Goal: Task Accomplishment & Management: Complete application form

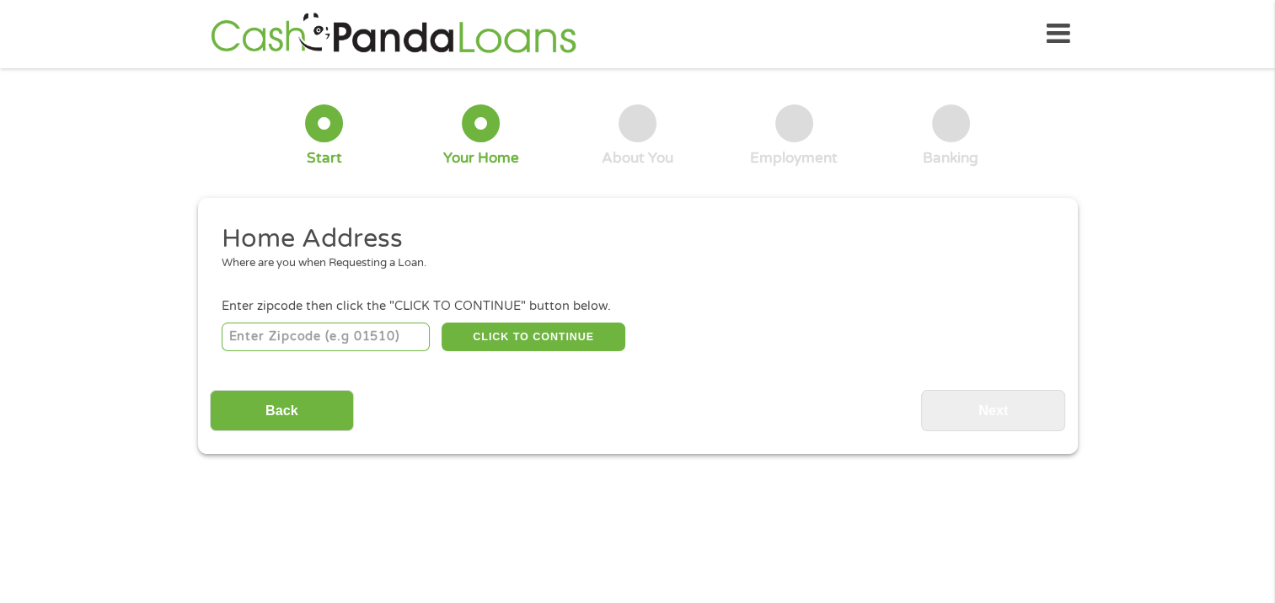
click at [229, 341] on input "number" at bounding box center [326, 337] width 208 height 29
type input "36027"
click at [560, 331] on button "CLICK TO CONTINUE" at bounding box center [534, 337] width 184 height 29
type input "36027"
type input "Eufaula"
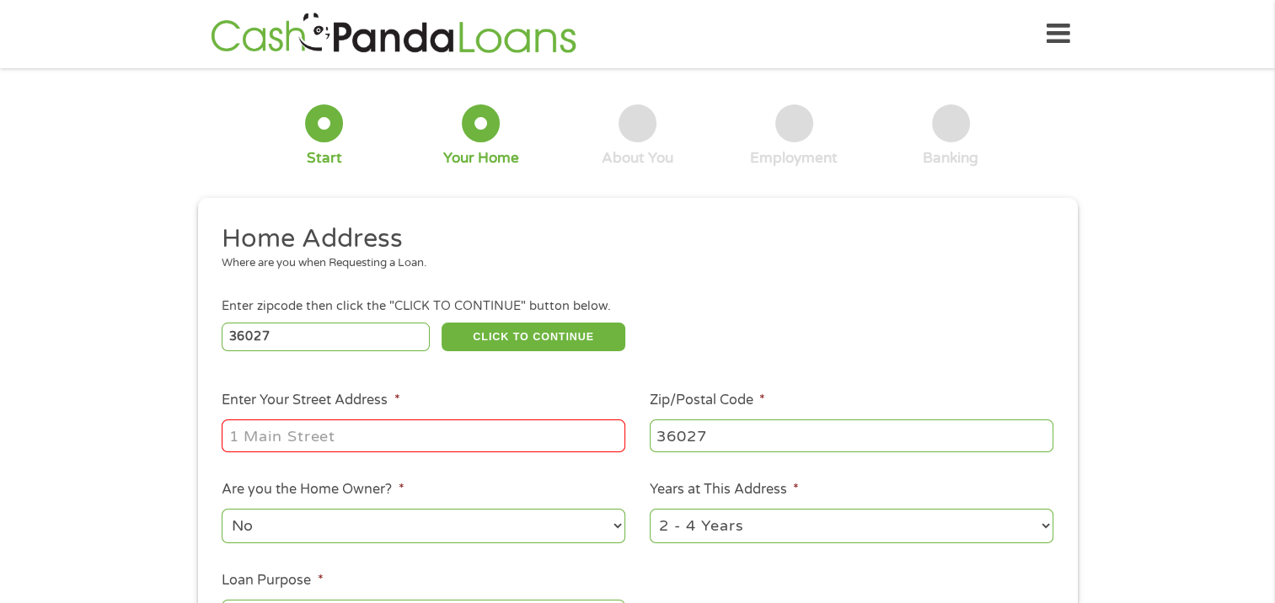
click at [246, 438] on input "Enter Your Street Address *" at bounding box center [424, 436] width 404 height 32
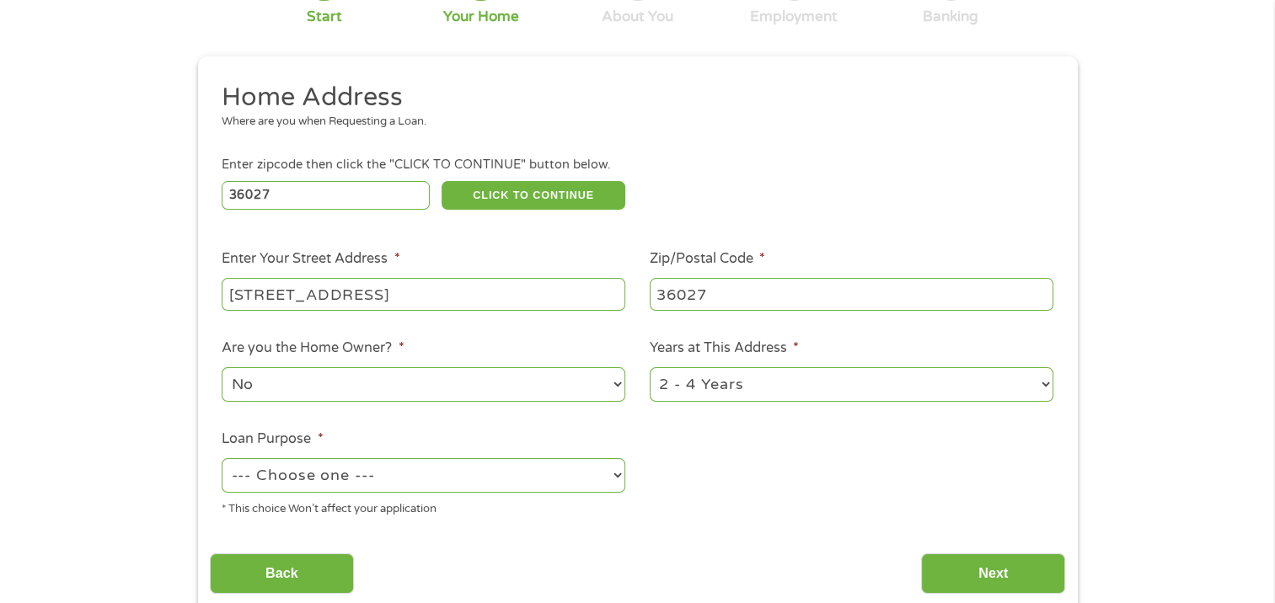
scroll to position [169, 0]
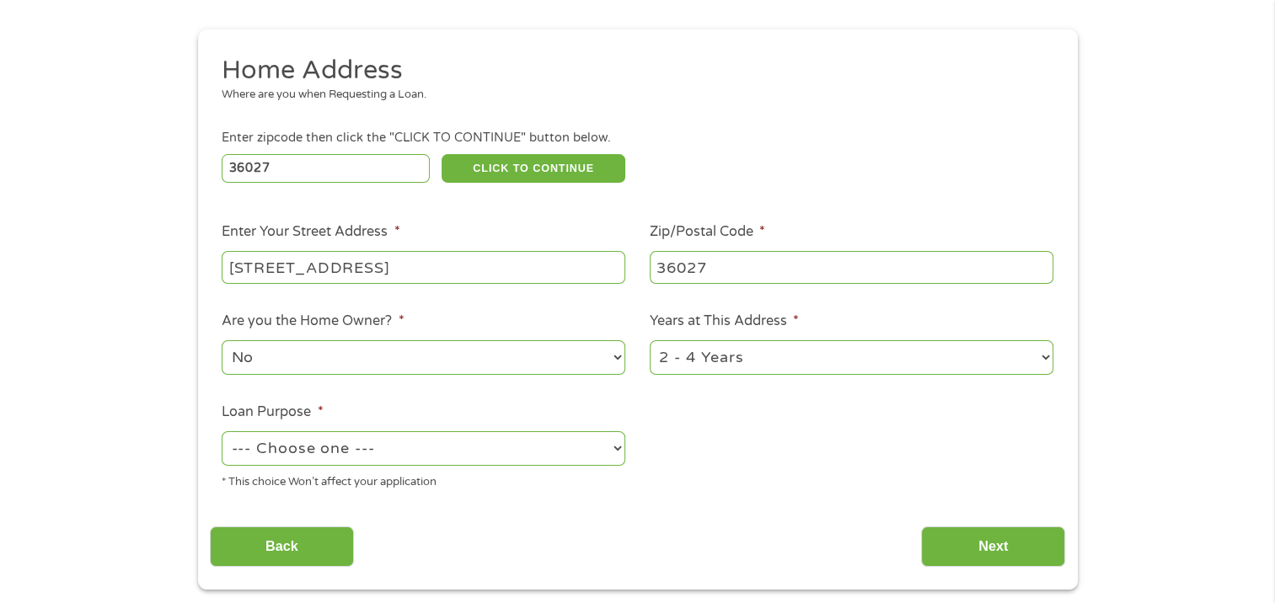
type input "[STREET_ADDRESS]"
click at [616, 357] on select "No Yes" at bounding box center [424, 358] width 404 height 35
select select "yes"
click at [222, 342] on select "No Yes" at bounding box center [424, 358] width 404 height 35
click at [1048, 357] on select "1 Year or less 1 - 2 Years 2 - 4 Years Over 4 Years" at bounding box center [852, 358] width 404 height 35
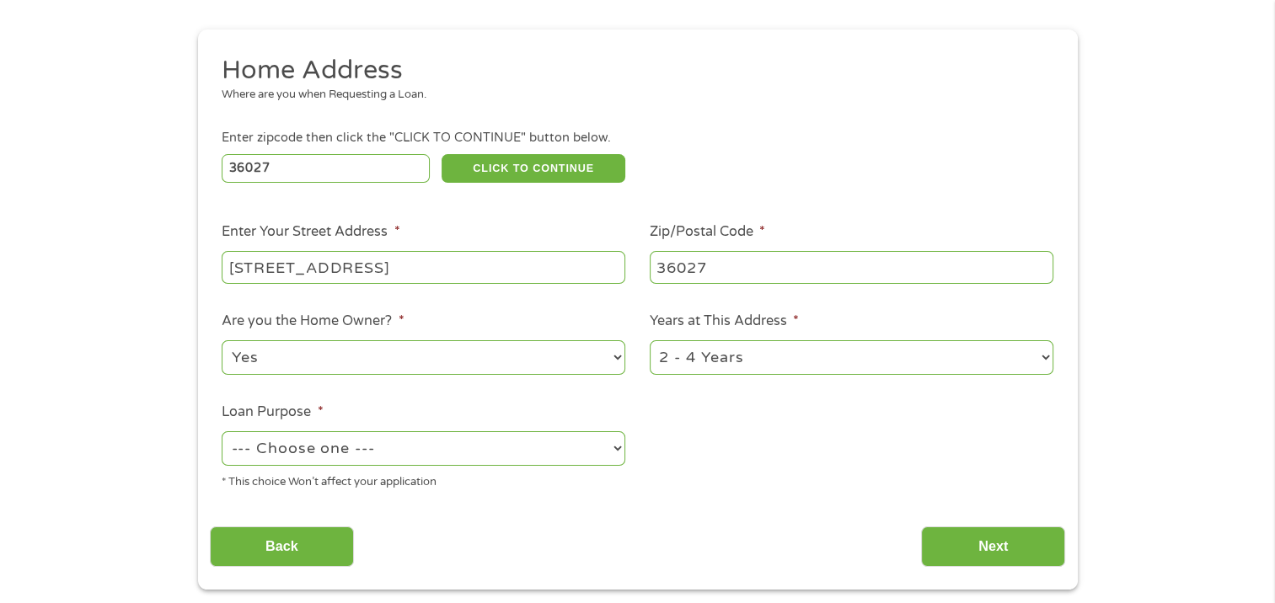
select select "60months"
click at [650, 342] on select "1 Year or less 1 - 2 Years 2 - 4 Years Over 4 Years" at bounding box center [852, 358] width 404 height 35
click at [616, 453] on select "--- Choose one --- Pay Bills Debt Consolidation Home Improvement Major Purchase…" at bounding box center [424, 449] width 404 height 35
select select "paybills"
click at [222, 433] on select "--- Choose one --- Pay Bills Debt Consolidation Home Improvement Major Purchase…" at bounding box center [424, 449] width 404 height 35
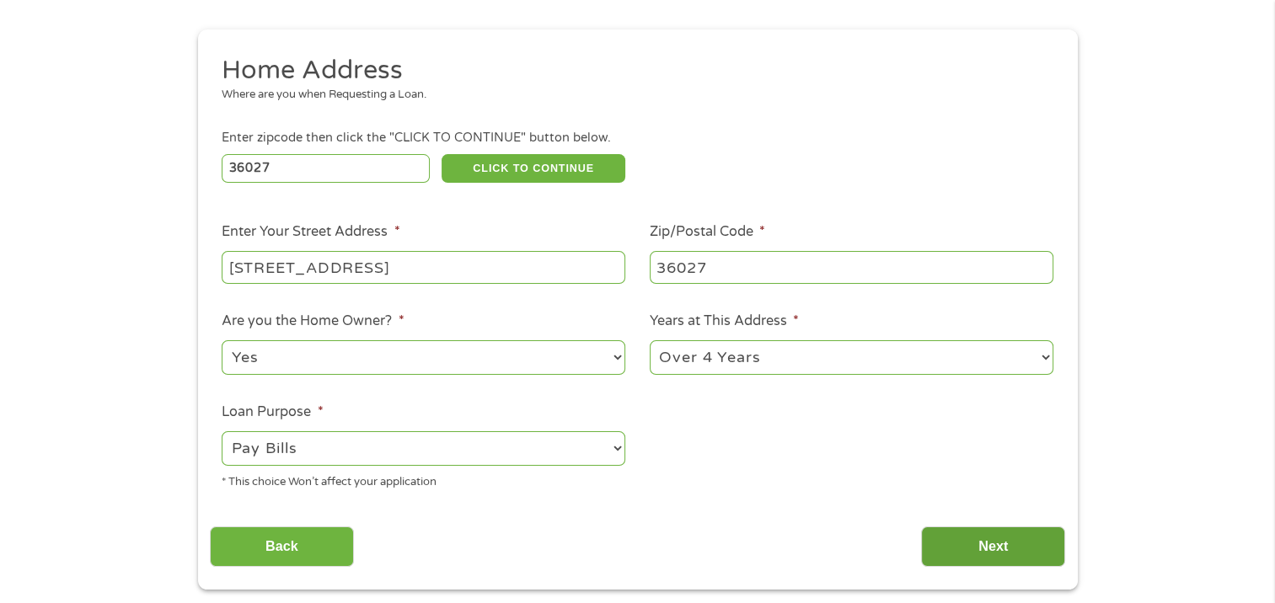
click at [1006, 550] on input "Next" at bounding box center [993, 547] width 144 height 41
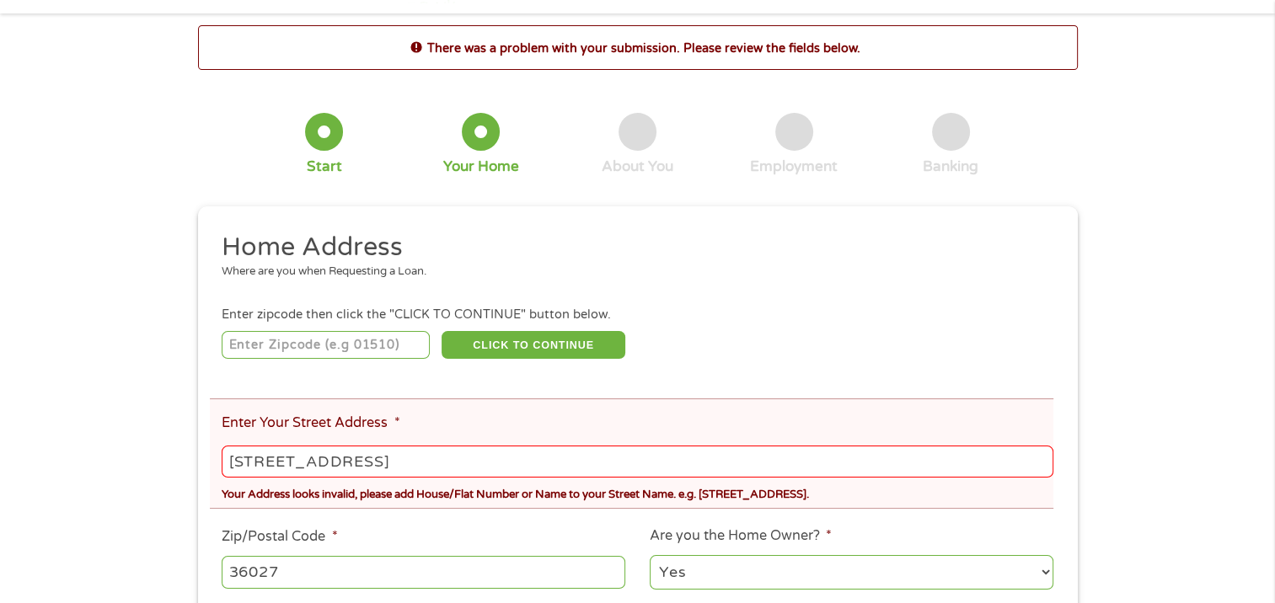
scroll to position [84, 0]
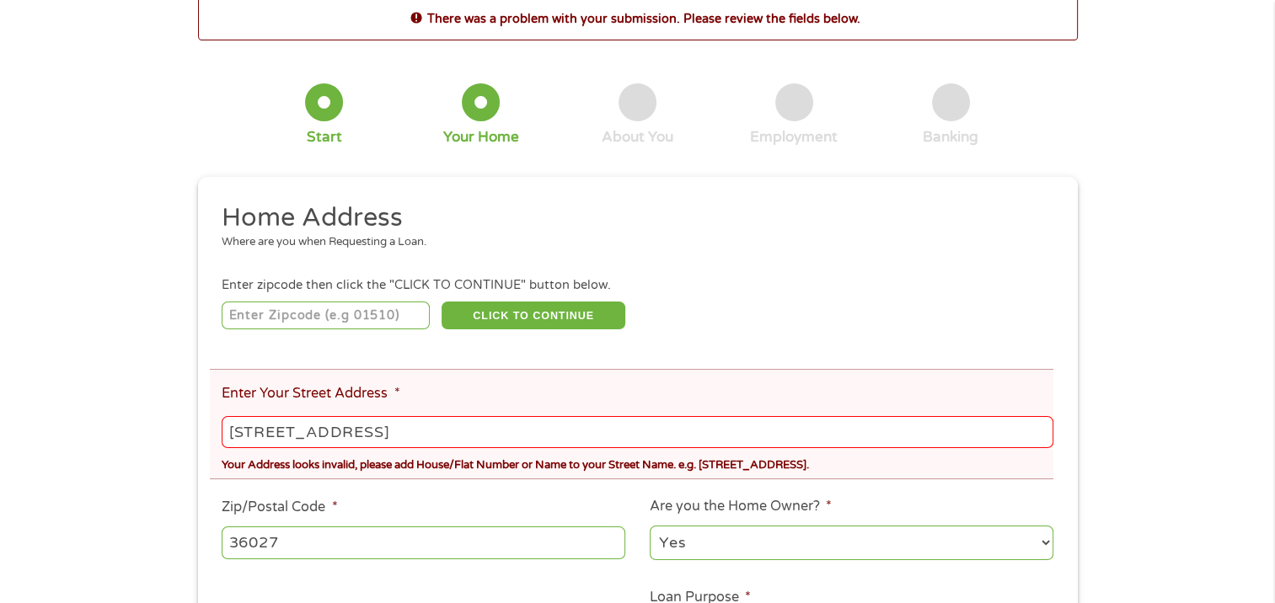
click at [242, 317] on input "number" at bounding box center [326, 316] width 208 height 29
type input "36027"
click at [170, 420] on div "There was a problem with your submission. Please review the fields below. 1 Sta…" at bounding box center [637, 390] width 1275 height 789
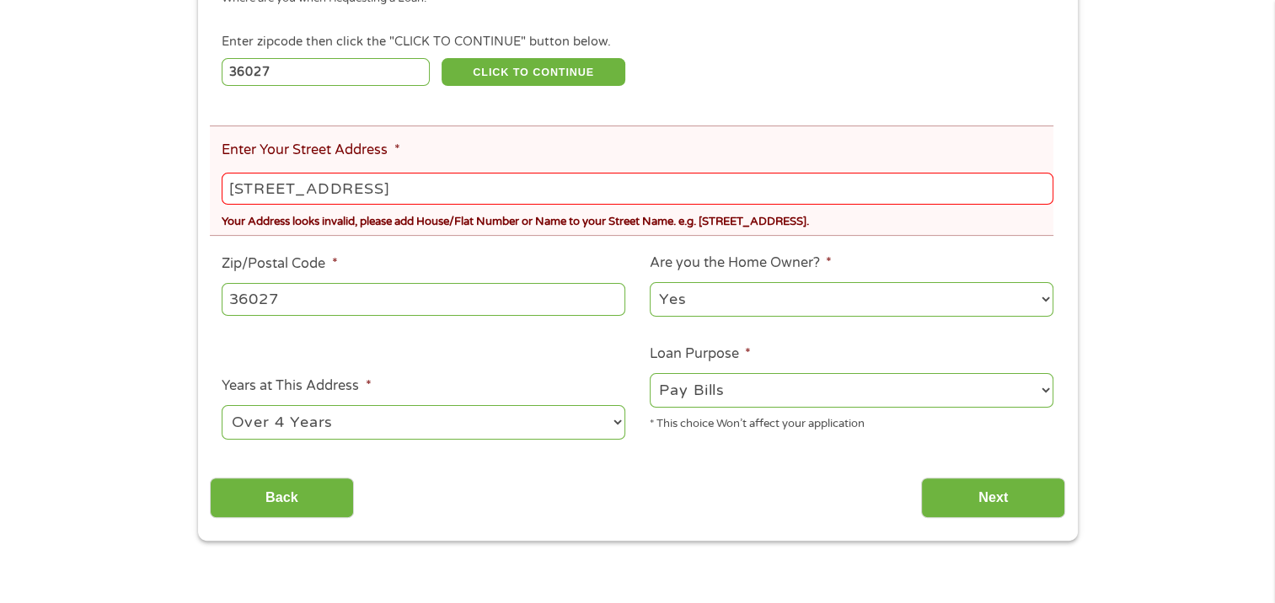
scroll to position [337, 0]
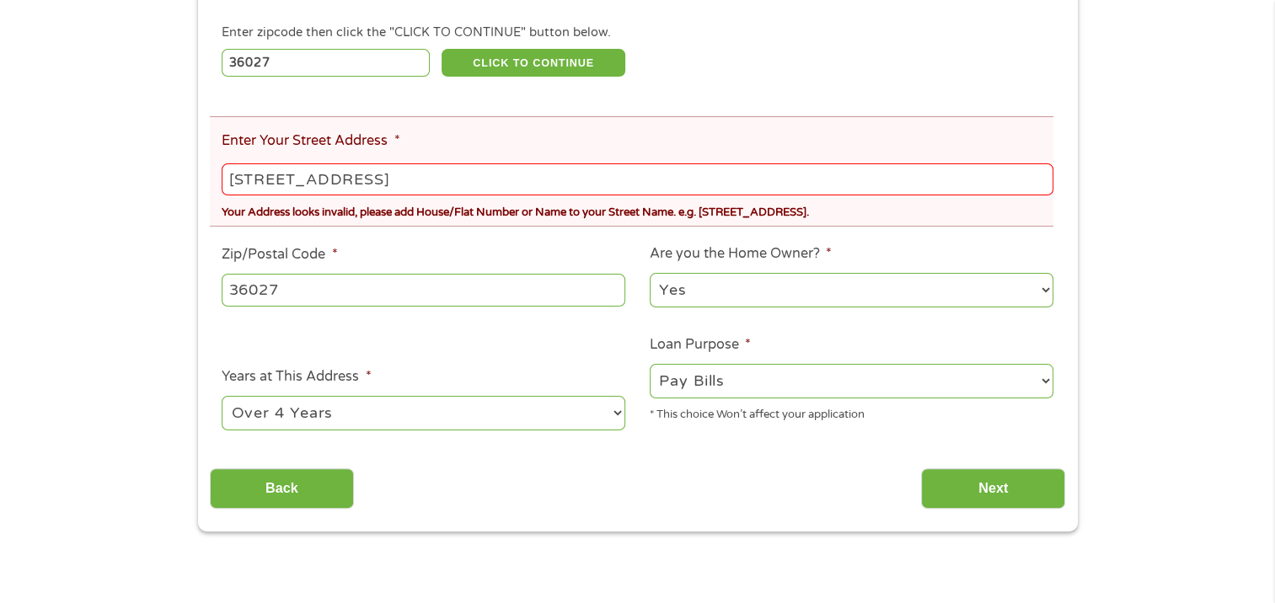
click at [377, 184] on input "[STREET_ADDRESS]" at bounding box center [637, 180] width 831 height 32
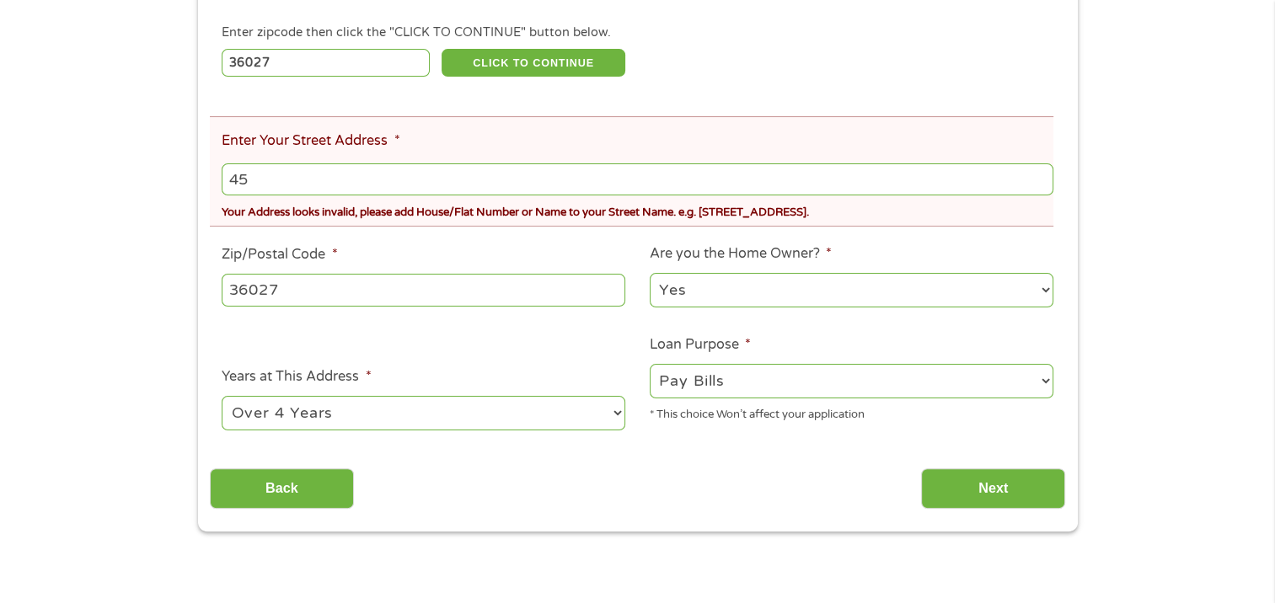
type input "4"
click at [483, 495] on div "Back Next" at bounding box center [637, 482] width 855 height 53
click at [324, 175] on input "highway 30" at bounding box center [637, 180] width 831 height 32
type input "h"
type input "[STREET_ADDRESS]"
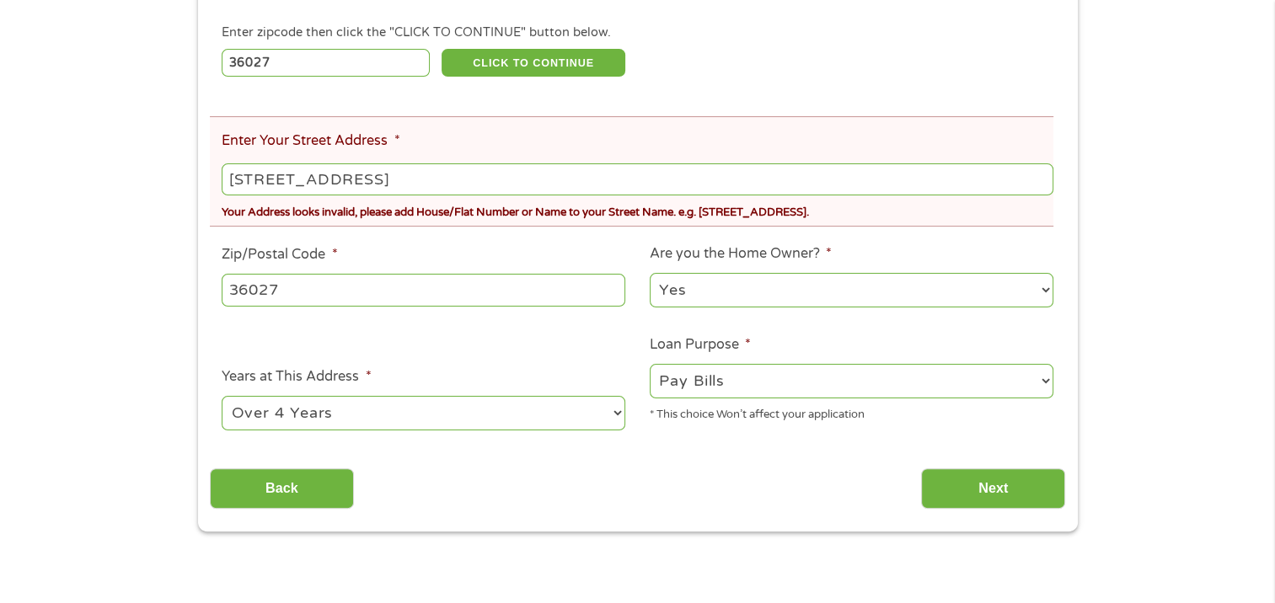
click at [496, 503] on div "Back Next" at bounding box center [637, 482] width 855 height 53
click at [995, 480] on input "Next" at bounding box center [993, 489] width 144 height 41
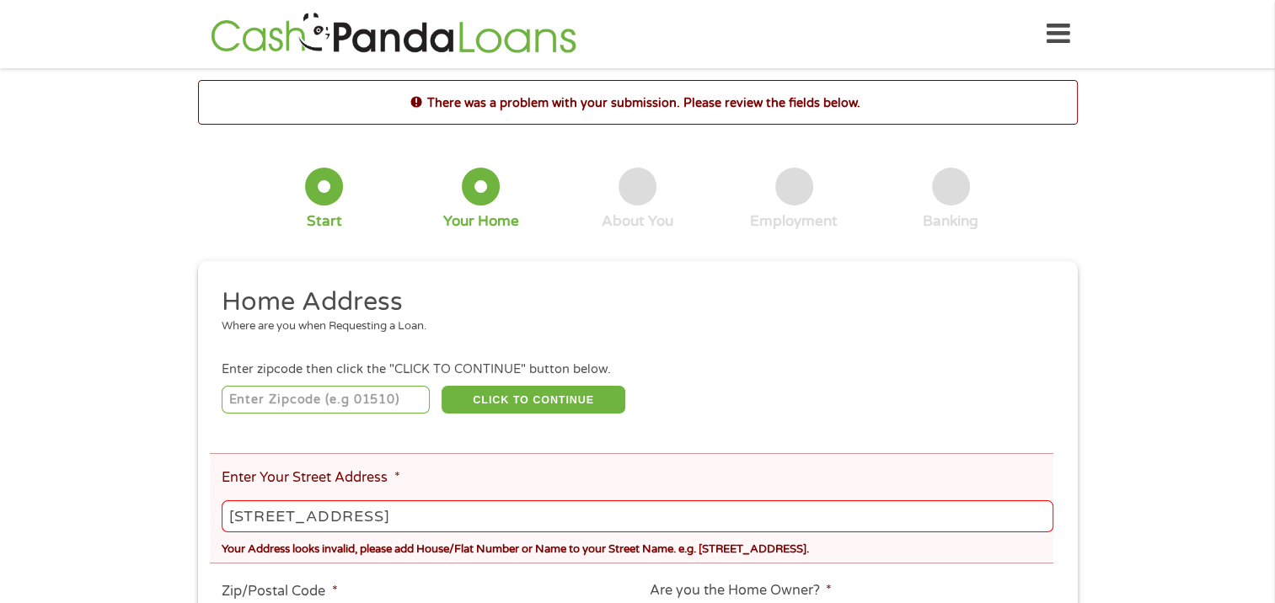
scroll to position [7, 7]
click at [328, 410] on input "number" at bounding box center [326, 400] width 208 height 29
type input "36027"
click at [520, 386] on button "CLICK TO CONTINUE" at bounding box center [534, 400] width 184 height 29
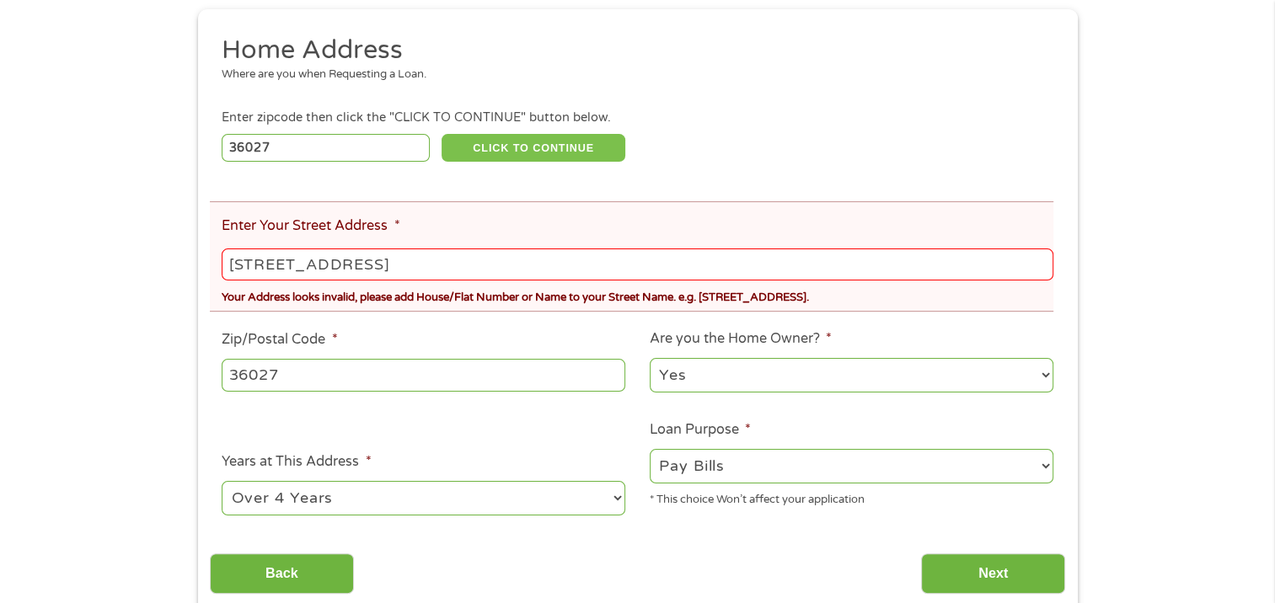
scroll to position [253, 0]
click at [366, 246] on div "[STREET_ADDRESS]" at bounding box center [637, 263] width 831 height 39
click at [335, 266] on input "[STREET_ADDRESS]" at bounding box center [637, 264] width 831 height 32
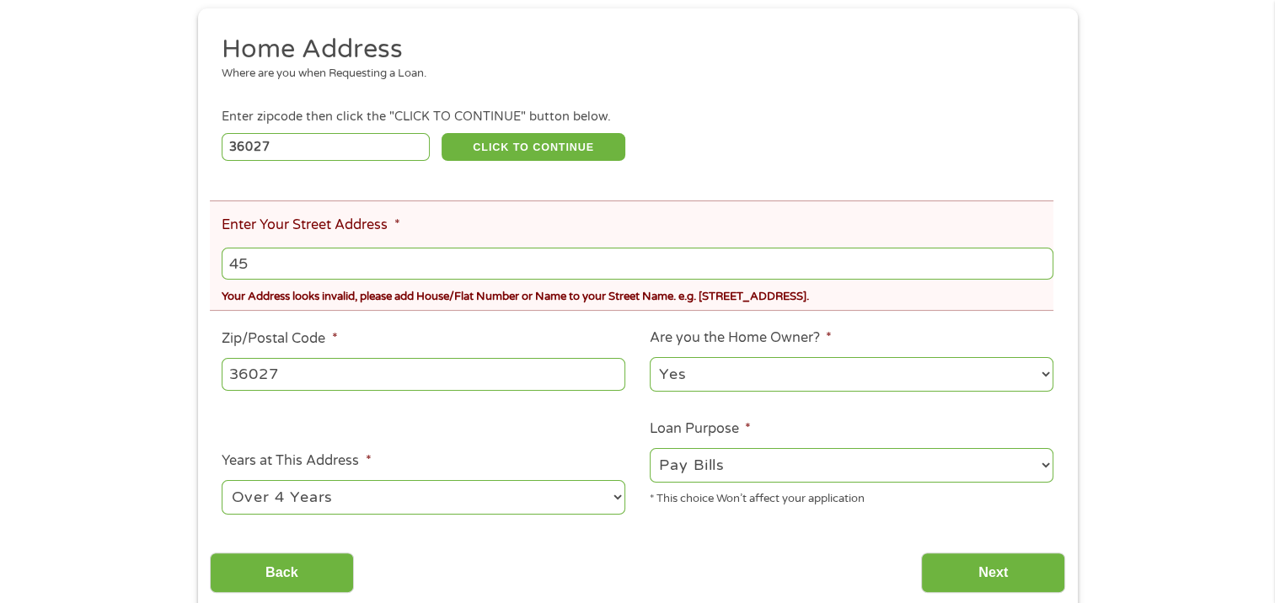
type input "4"
type input "Highway 30"
click at [1042, 319] on ul "Home Address Where are you when Requesting a Loan. Enter zipcode then click the…" at bounding box center [637, 281] width 855 height 497
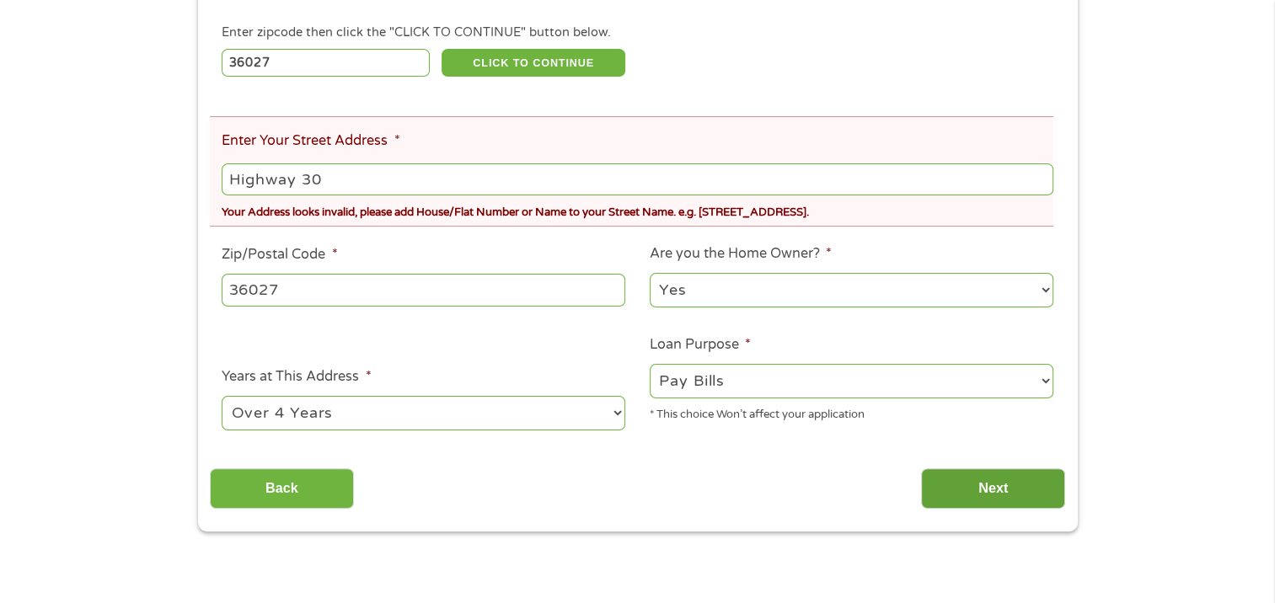
click at [1023, 499] on input "Next" at bounding box center [993, 489] width 144 height 41
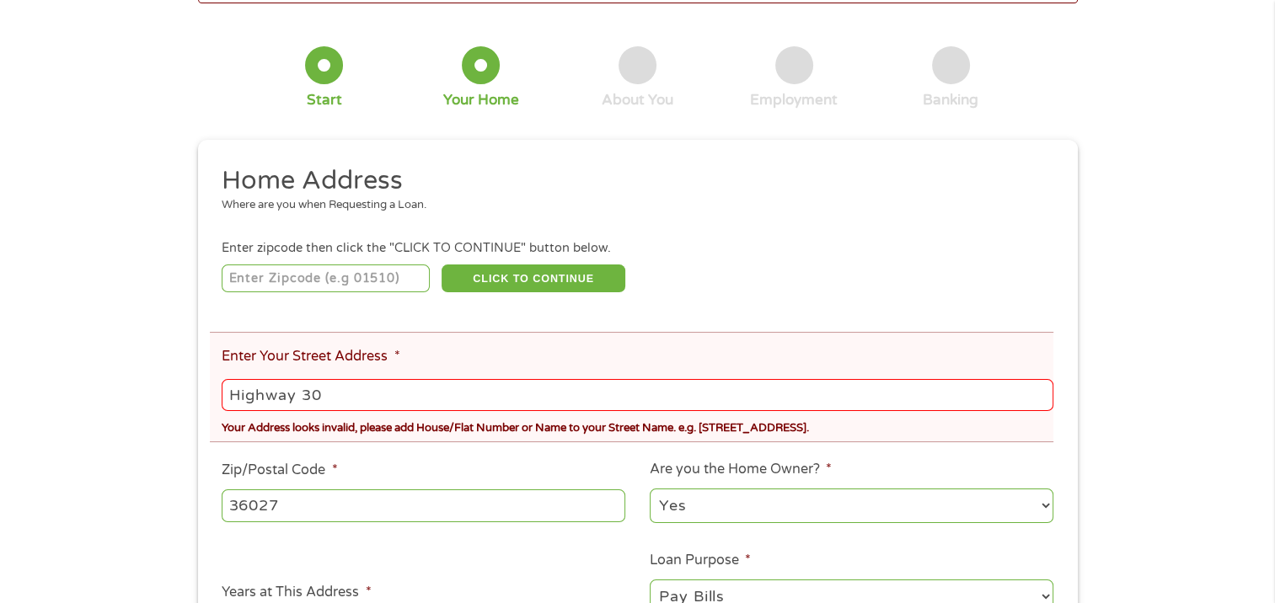
scroll to position [0, 0]
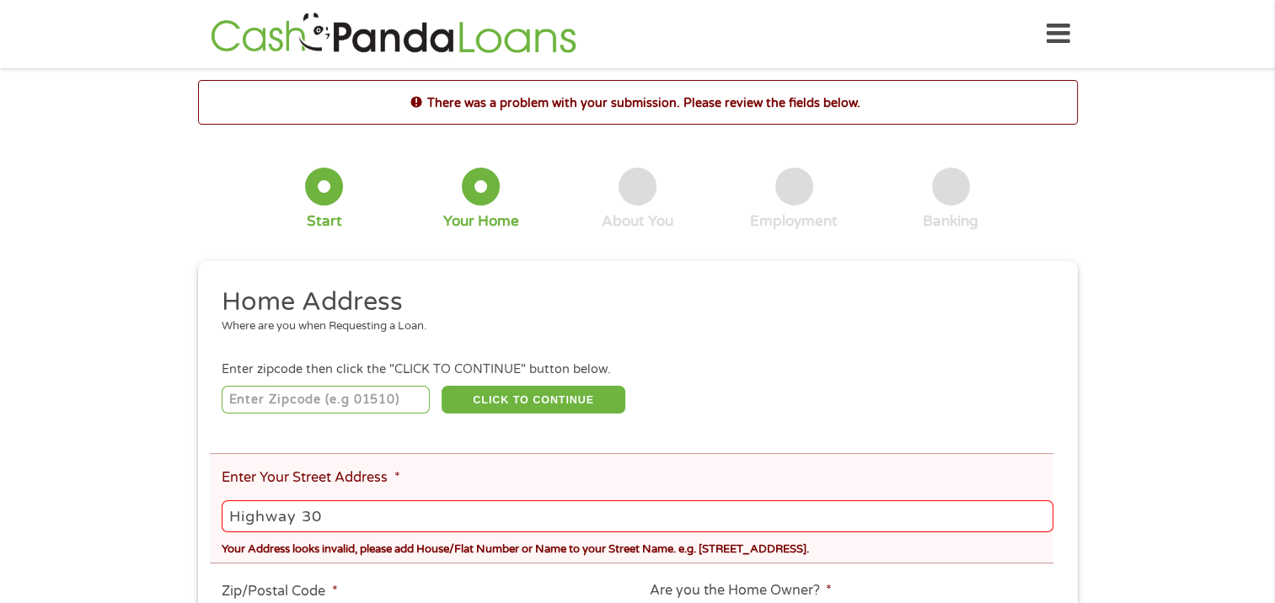
click at [366, 522] on input "Highway 30" at bounding box center [637, 517] width 831 height 32
type input "H"
type input "450"
click at [971, 426] on ul "Home Address Where are you when Requesting a Loan. Enter zipcode then click the…" at bounding box center [637, 534] width 855 height 497
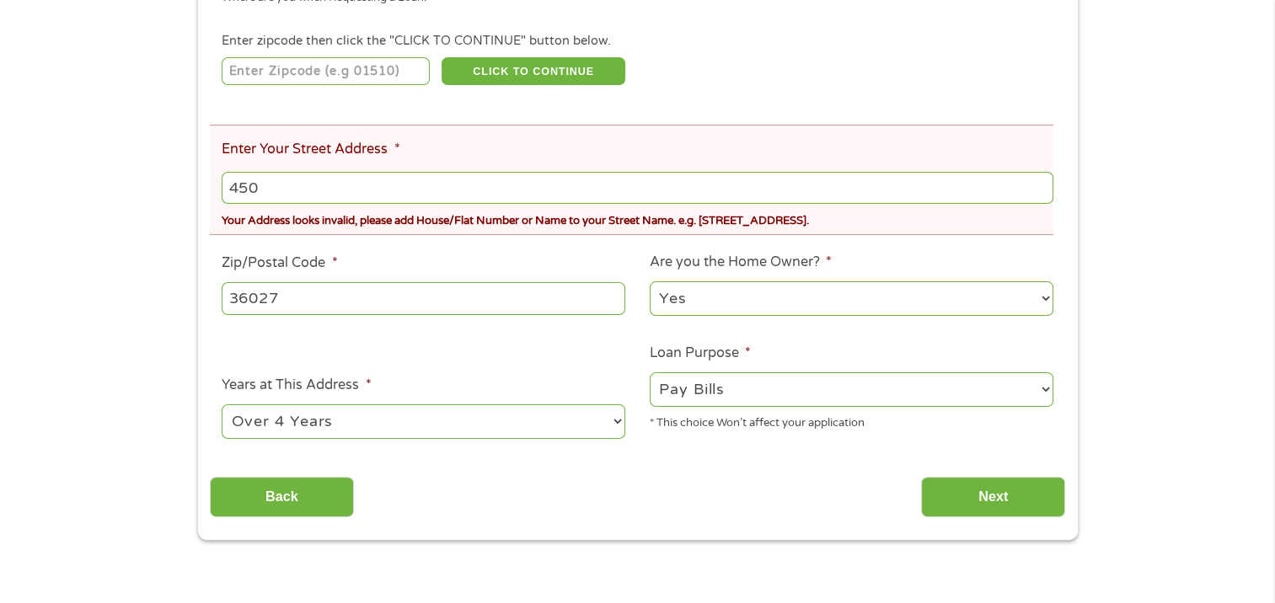
scroll to position [337, 0]
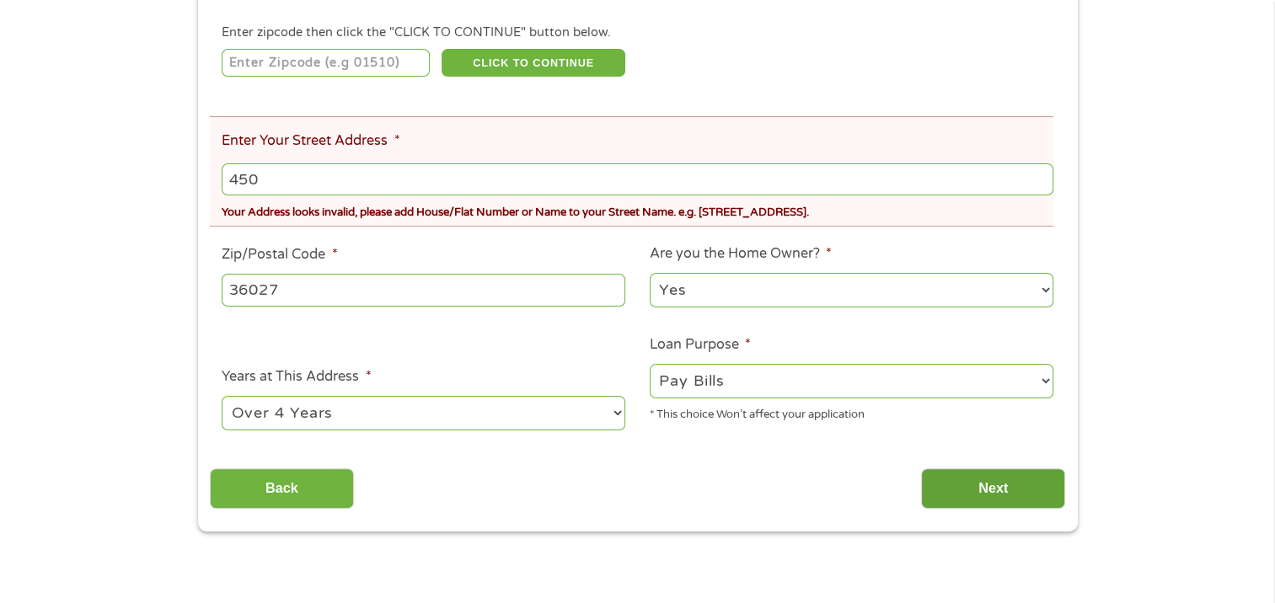
click at [969, 500] on input "Next" at bounding box center [993, 489] width 144 height 41
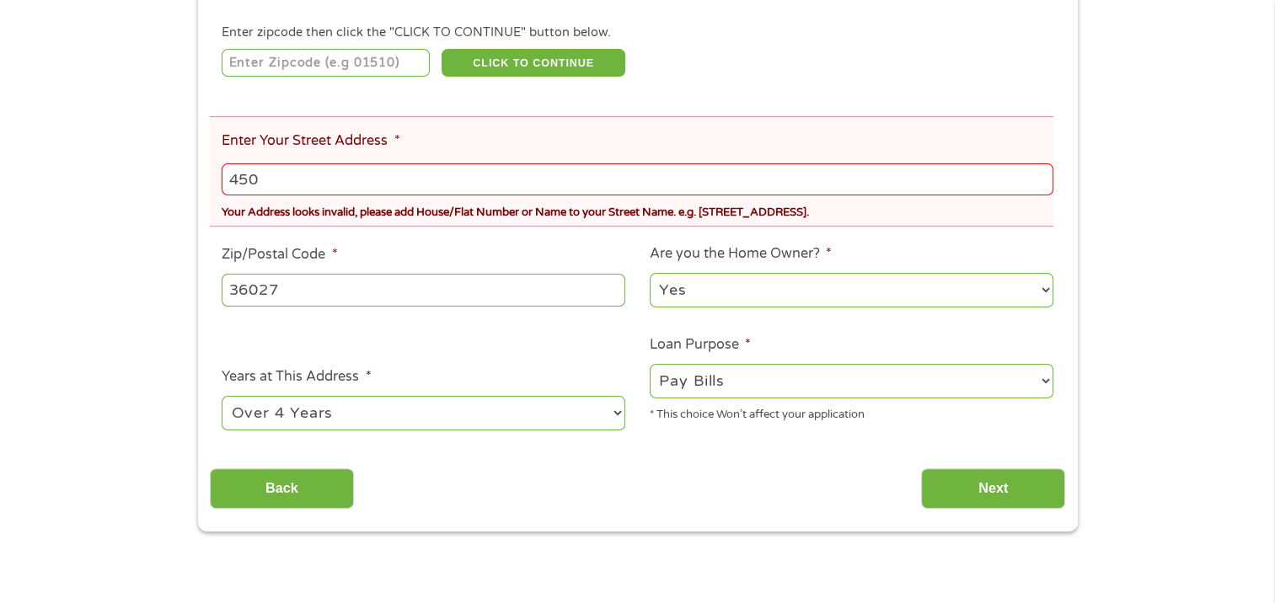
click at [266, 175] on input "450" at bounding box center [637, 180] width 831 height 32
type input "4"
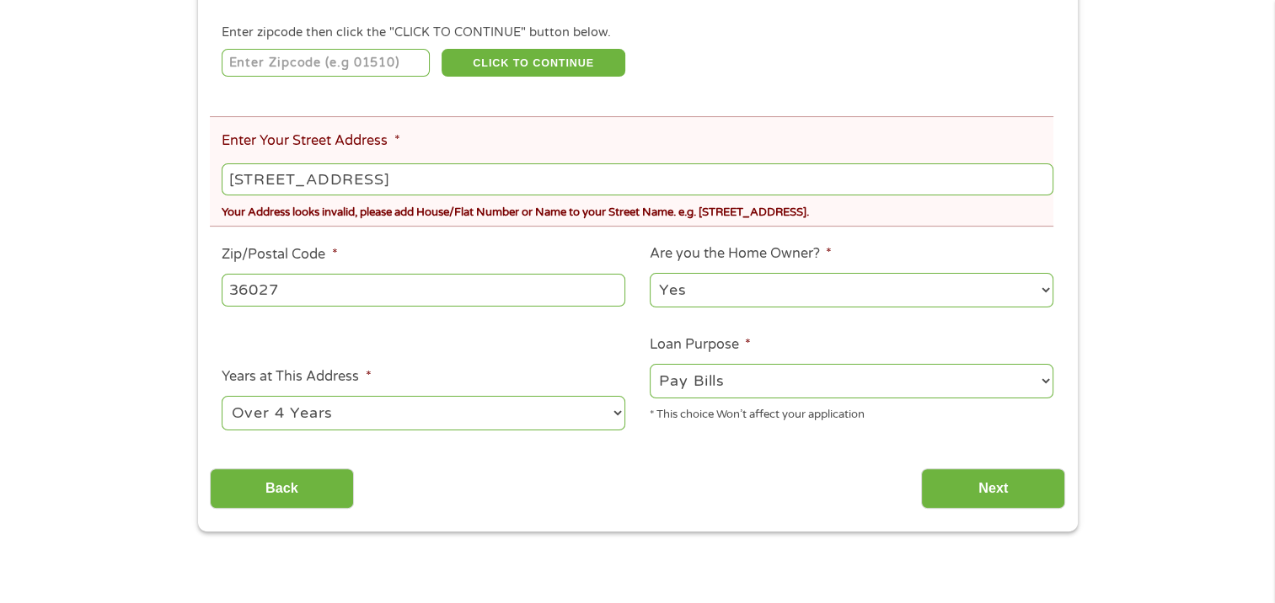
click at [74, 207] on div "There was a problem with your submission. Please review the fields below. 1 Sta…" at bounding box center [637, 137] width 1275 height 789
click at [334, 182] on input "[STREET_ADDRESS]" at bounding box center [637, 180] width 831 height 32
type input "[STREET_ADDRESS]"
click at [1010, 487] on input "Next" at bounding box center [993, 489] width 144 height 41
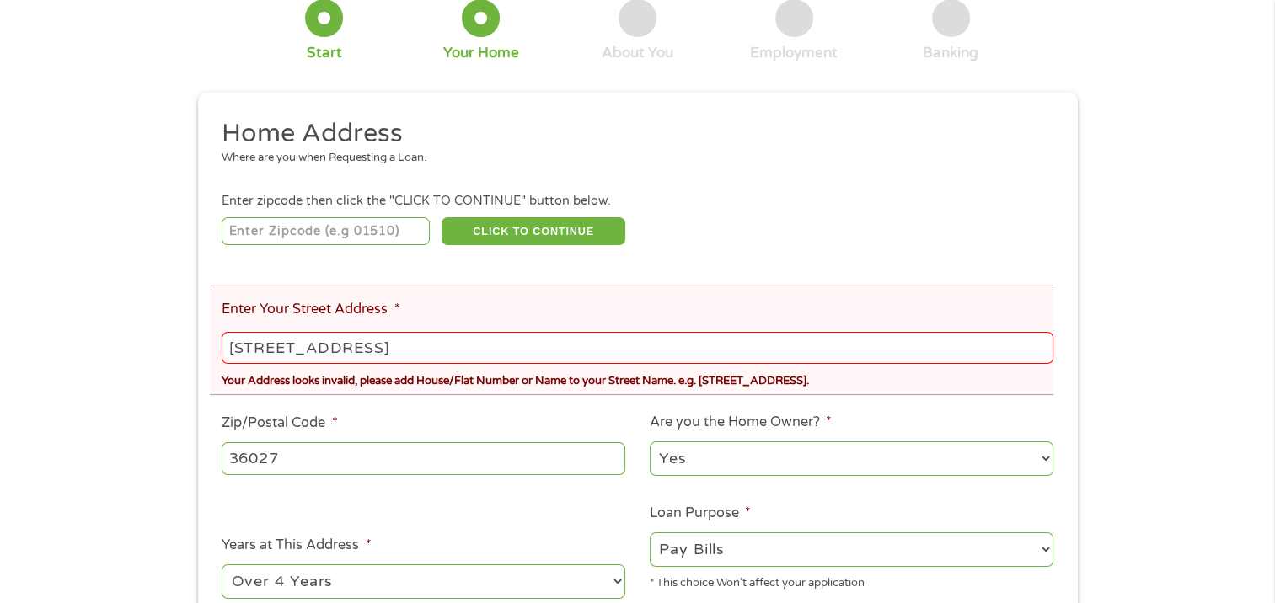
scroll to position [253, 0]
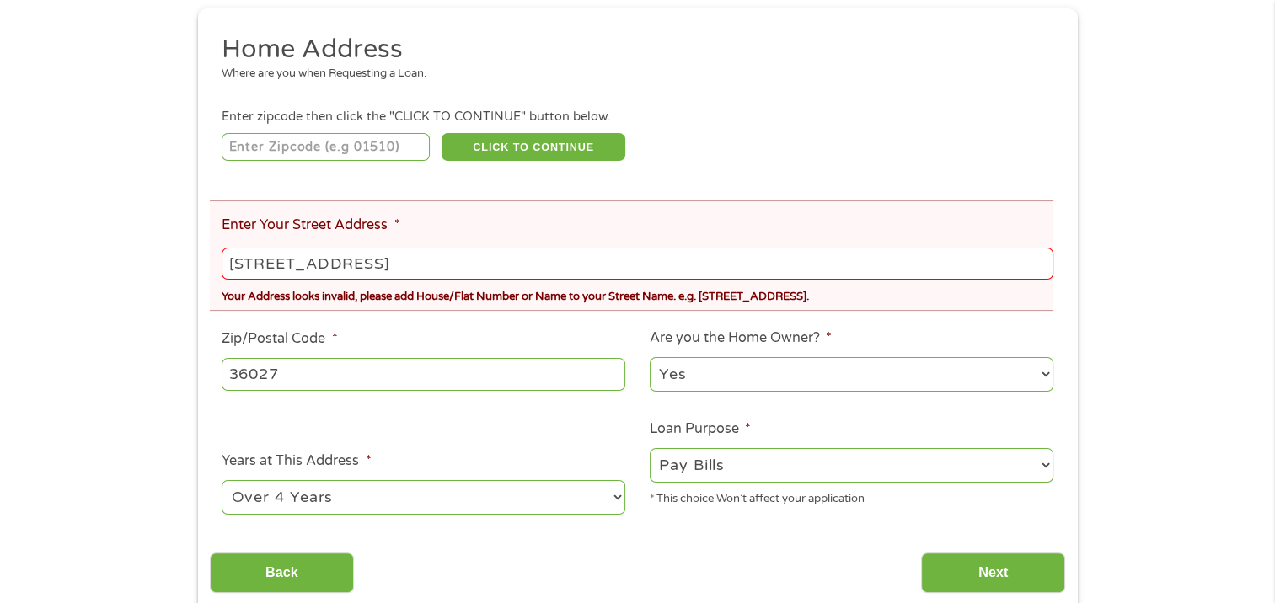
click at [367, 269] on input "[STREET_ADDRESS]" at bounding box center [637, 264] width 831 height 32
type input "4"
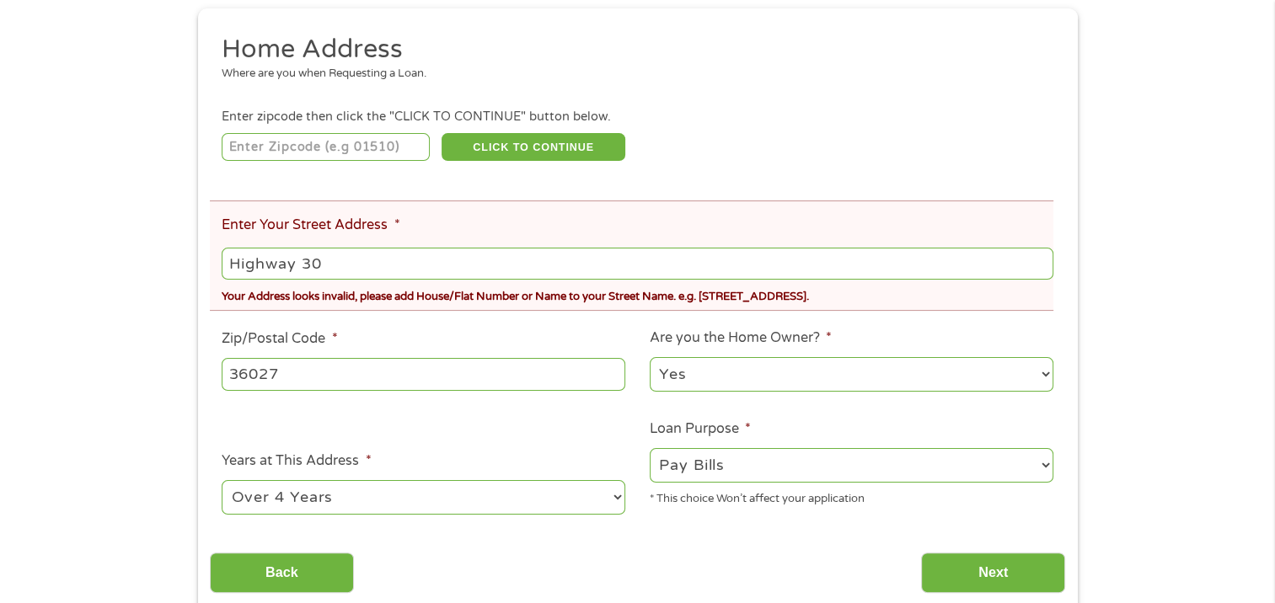
type input "Highway 30"
click at [381, 348] on li "Zip/Postal Code * 36027" at bounding box center [424, 361] width 428 height 65
click at [1012, 567] on input "Next" at bounding box center [993, 573] width 144 height 41
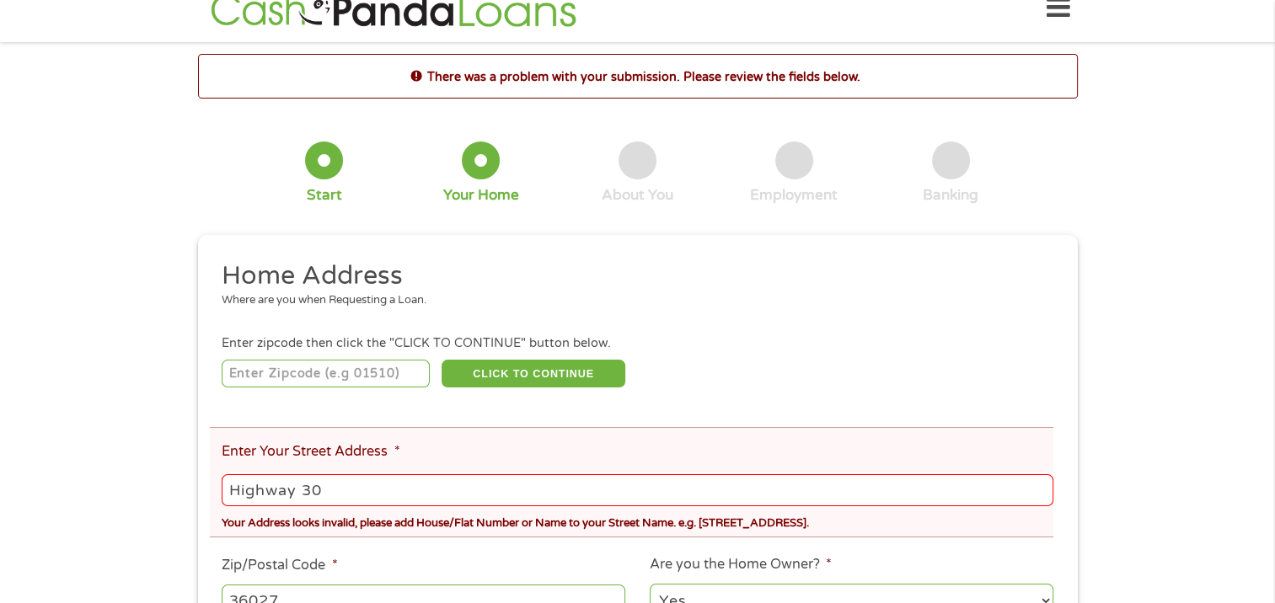
scroll to position [0, 0]
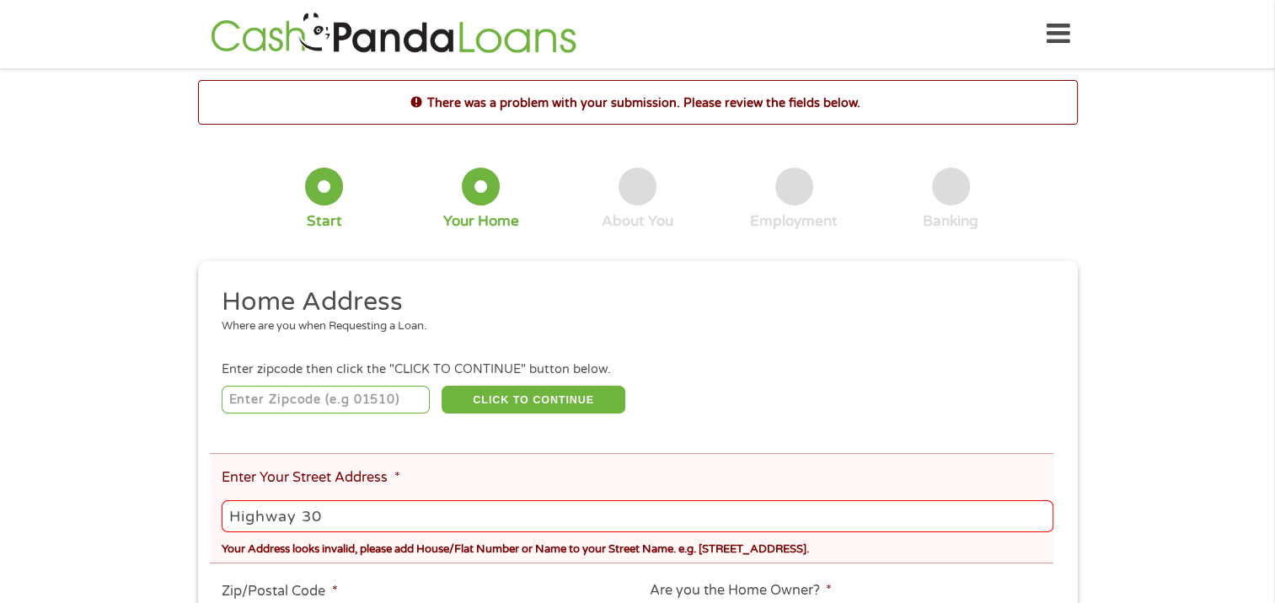
click at [335, 526] on input "Highway 30" at bounding box center [637, 517] width 831 height 32
type input "H"
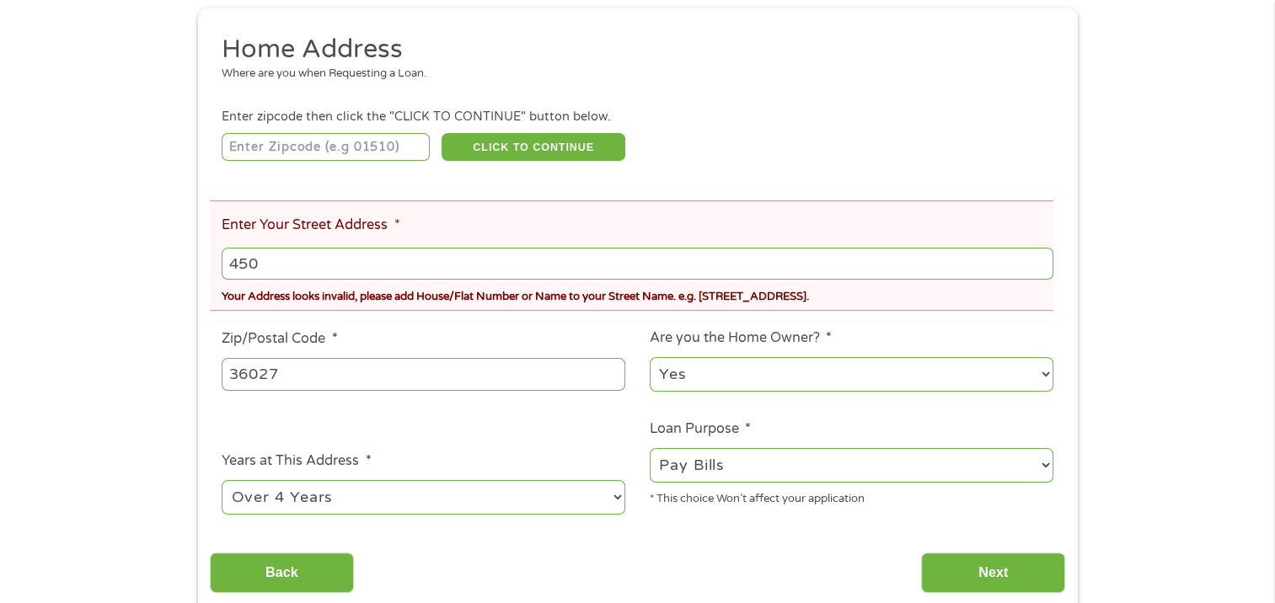
scroll to position [337, 0]
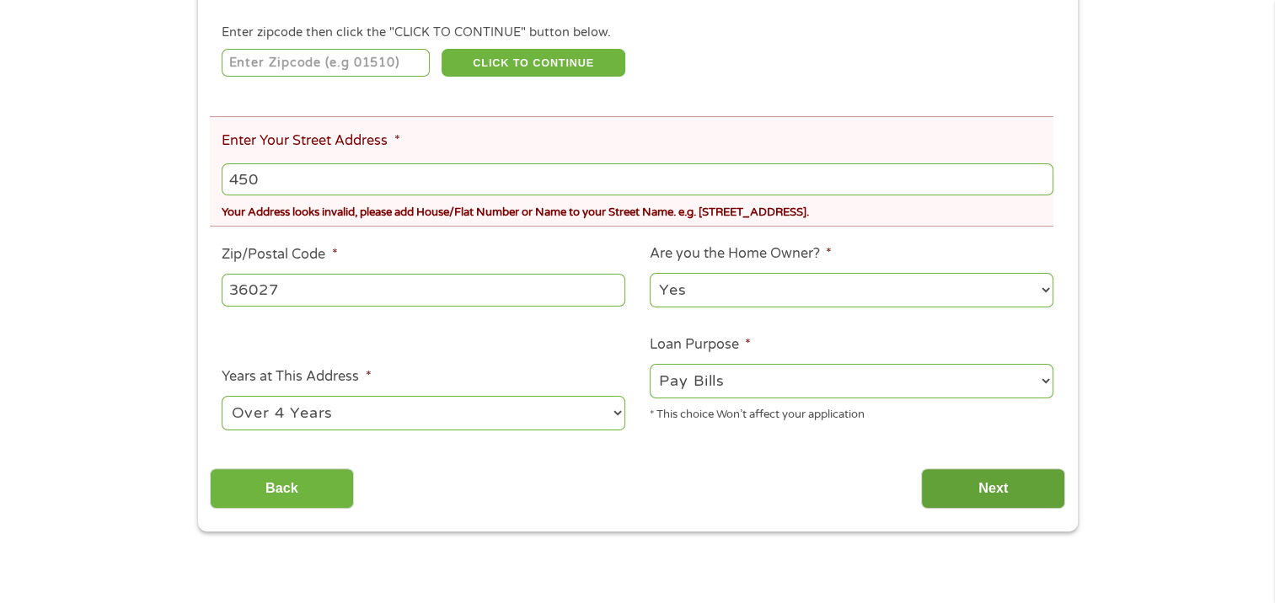
type input "450"
click at [989, 480] on input "Next" at bounding box center [993, 489] width 144 height 41
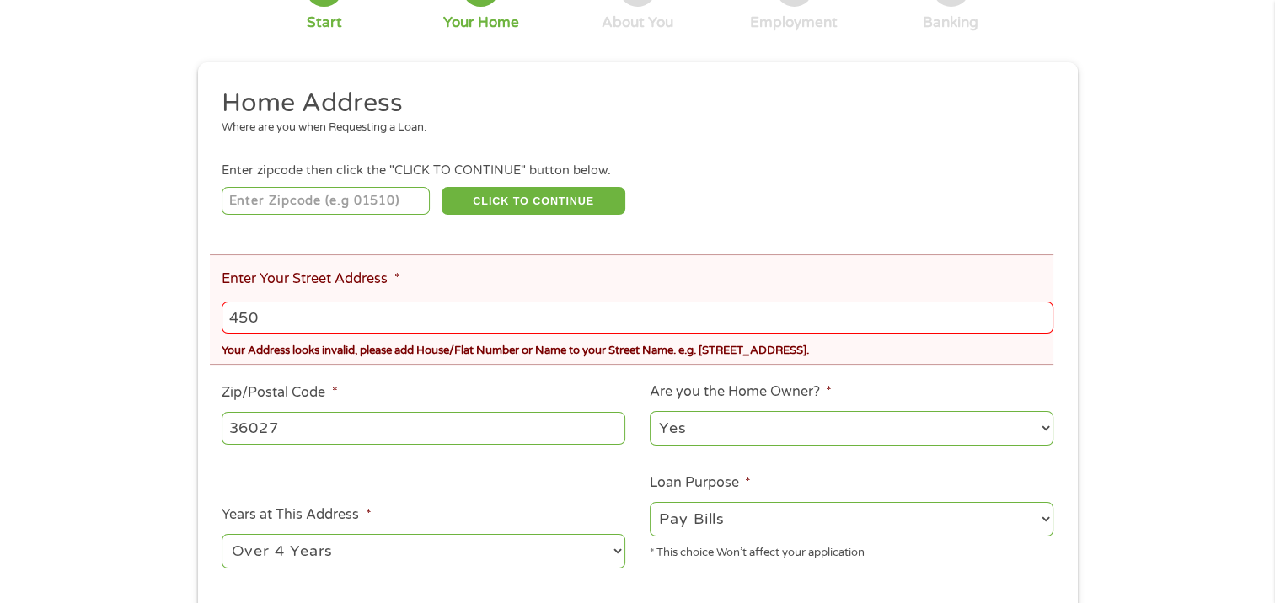
scroll to position [0, 0]
